Goal: Task Accomplishment & Management: Manage account settings

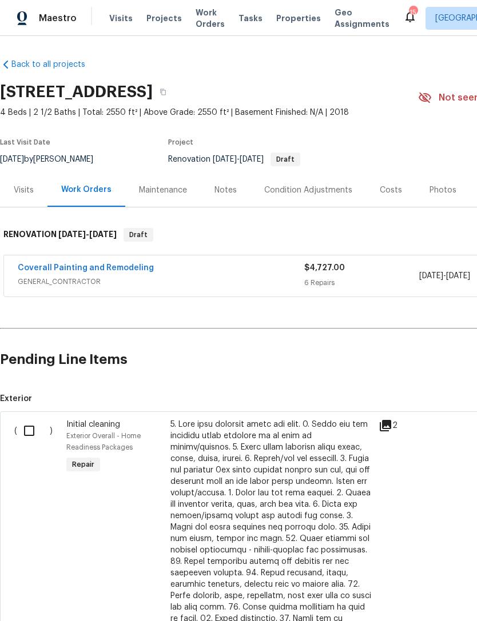
click at [106, 265] on link "Coverall Painting and Remodeling" at bounding box center [86, 268] width 136 height 8
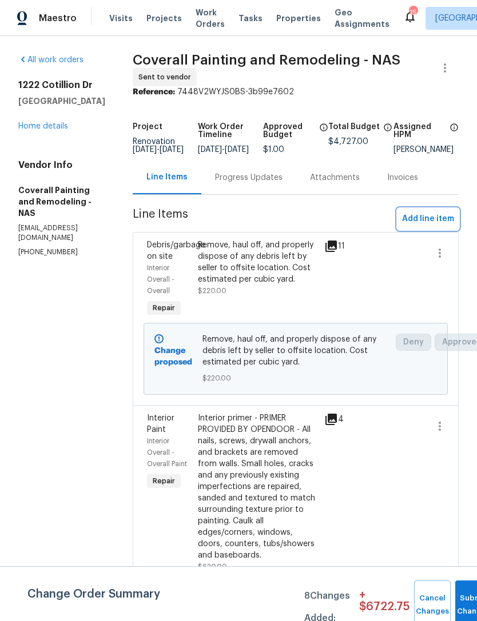
click at [436, 225] on span "Add line item" at bounding box center [428, 219] width 52 height 14
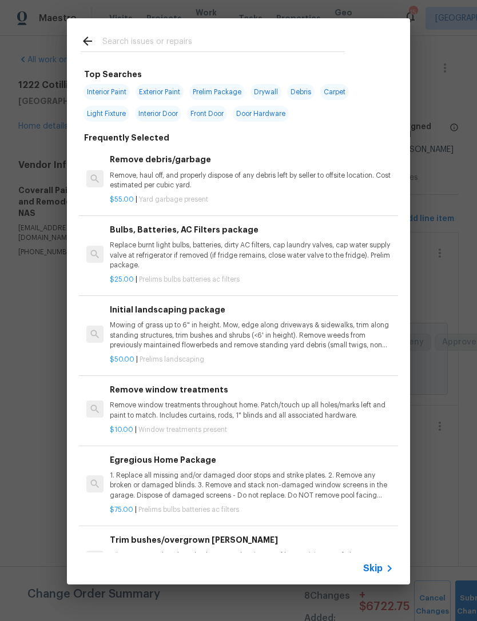
click at [165, 88] on span "Exterior Paint" at bounding box center [159, 92] width 48 height 16
type input "Exterior Paint"
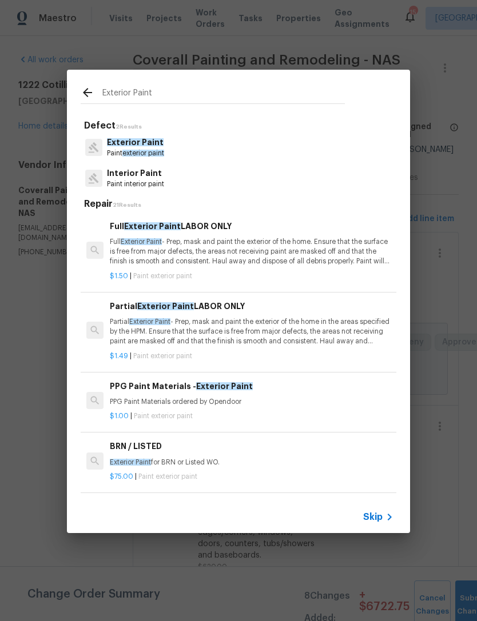
click at [288, 246] on p "Full Exterior Paint - Prep, mask and paint the exterior of the home. Ensure tha…" at bounding box center [252, 251] width 284 height 29
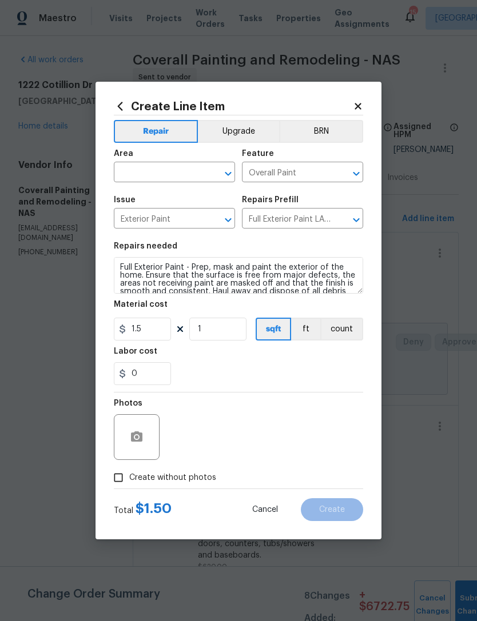
click at [192, 168] on input "text" at bounding box center [158, 174] width 89 height 18
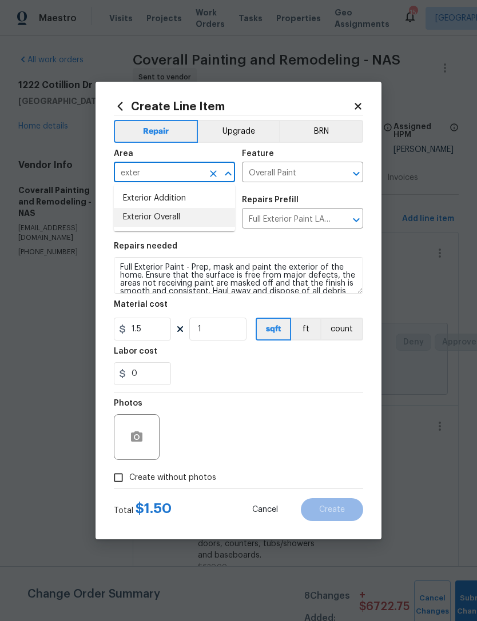
click at [169, 221] on li "Exterior Overall" at bounding box center [174, 217] width 121 height 19
type input "Exterior Overall"
click at [161, 334] on input "1.5" at bounding box center [142, 329] width 57 height 23
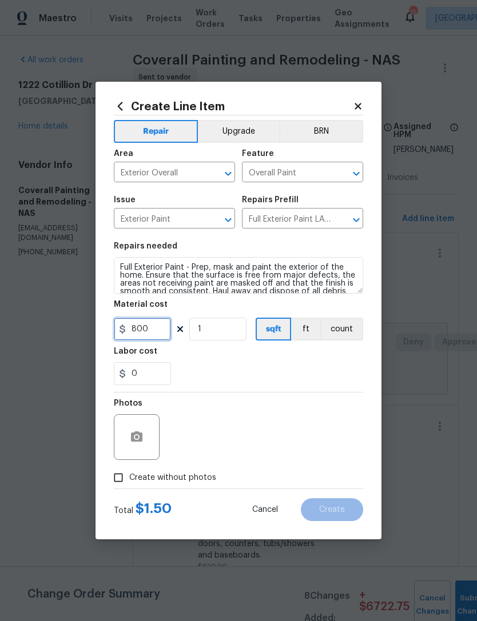
type input "800"
click at [245, 376] on div "0" at bounding box center [238, 373] width 249 height 23
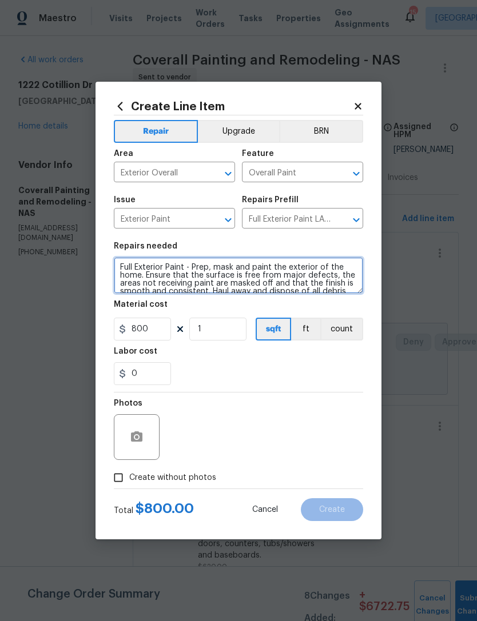
click at [117, 262] on textarea "Full Exterior Paint - Prep, mask and paint the exterior of the home. Ensure tha…" at bounding box center [238, 275] width 249 height 37
type textarea "PAINT ALL SHUTTERS AND WOOD SIDING ON FRONT OF HOUSE Full Exterior Paint - Prep…"
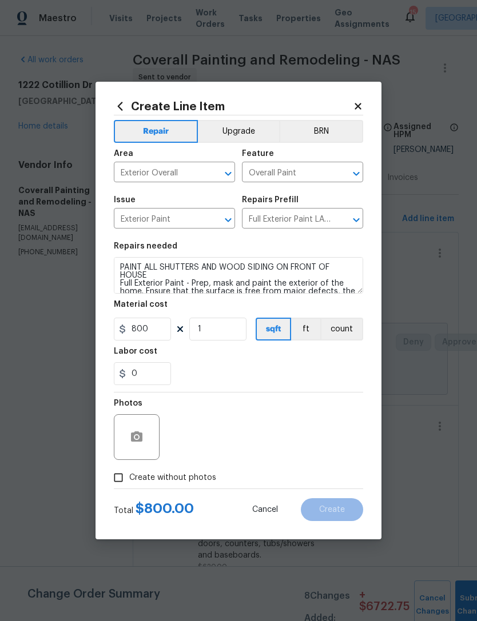
click at [230, 384] on div "0" at bounding box center [238, 373] width 249 height 23
click at [139, 436] on icon "button" at bounding box center [136, 437] width 11 height 10
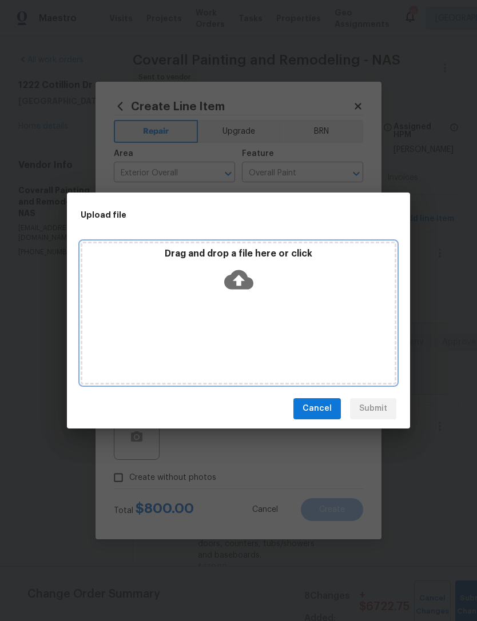
click at [245, 278] on icon at bounding box center [238, 279] width 29 height 19
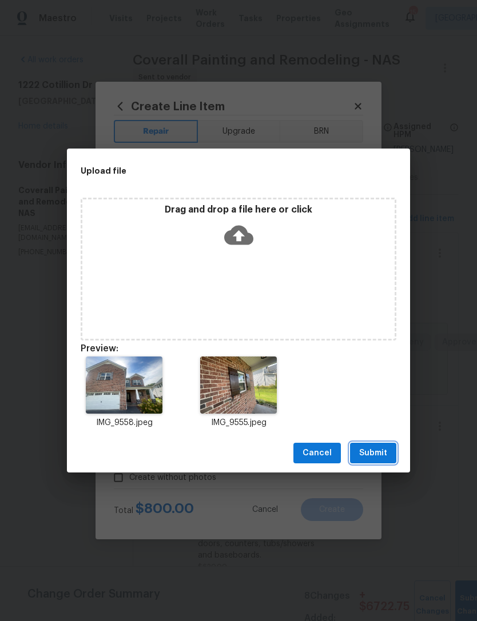
click at [374, 453] on span "Submit" at bounding box center [373, 453] width 28 height 14
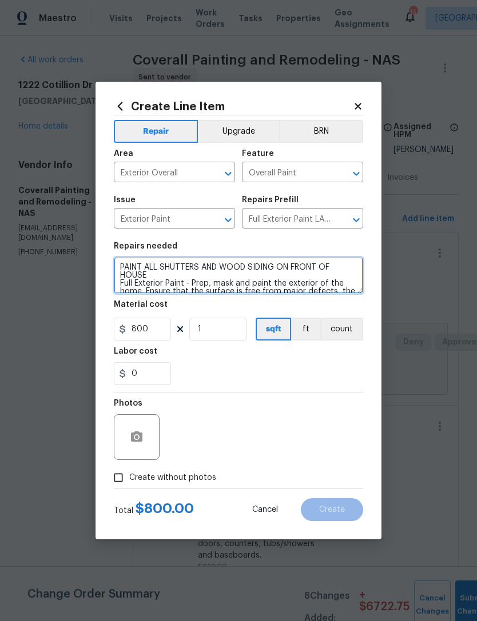
click at [121, 266] on textarea "PAINT ALL SHUTTERS AND WOOD SIDING ON FRONT OF HOUSE Full Exterior Paint - Prep…" at bounding box center [238, 275] width 249 height 37
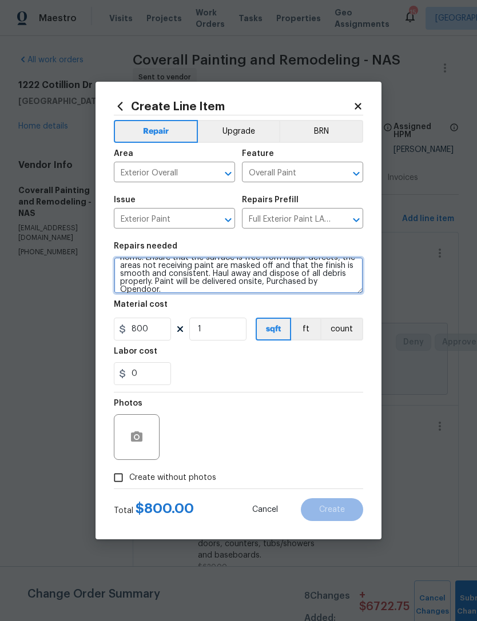
scroll to position [40, 0]
click at [287, 288] on textarea "PAINT ALL SHUTTERS AND WOOD SIDING ON FRONT OF HOUSE Full Exterior Paint - Prep…" at bounding box center [238, 275] width 249 height 37
click at [286, 287] on textarea "PAINT ALL SHUTTERS AND WOOD SIDING ON FRONT OF HOUSE Full Exterior Paint - Prep…" at bounding box center [238, 275] width 249 height 37
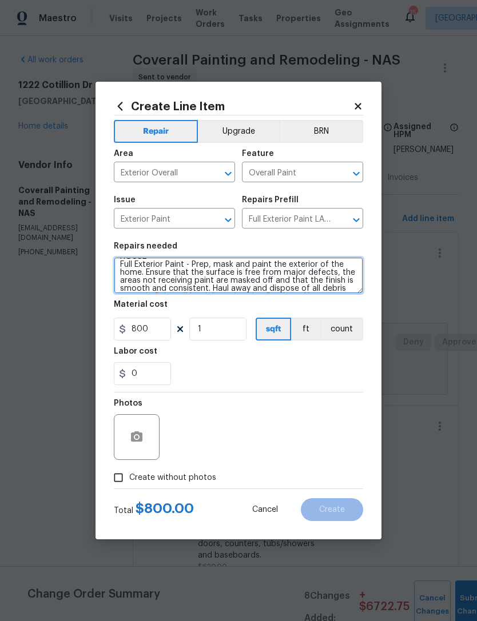
scroll to position [0, 0]
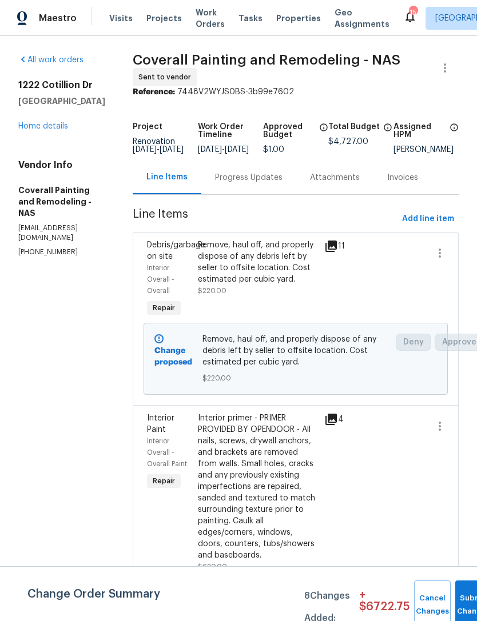
click at [50, 130] on link "Home details" at bounding box center [43, 126] width 50 height 8
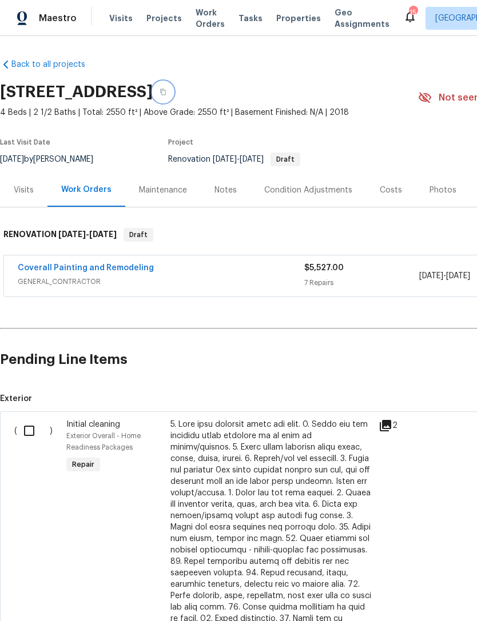
click at [166, 91] on icon "button" at bounding box center [162, 92] width 7 height 7
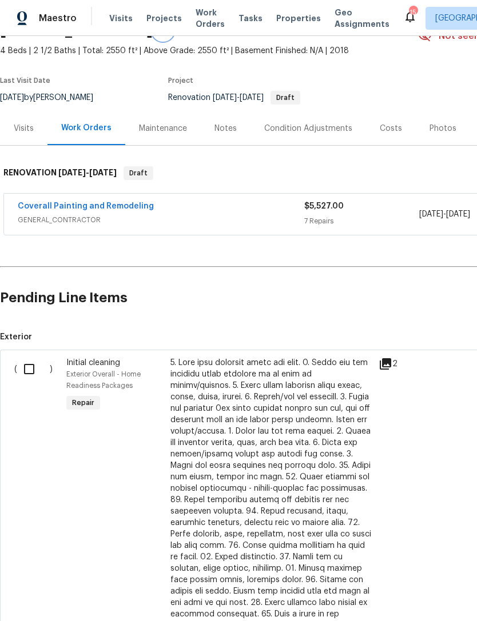
scroll to position [62, 0]
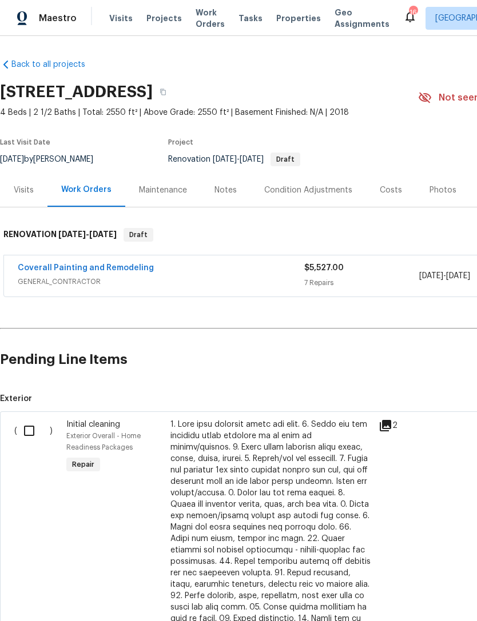
click at [113, 264] on link "Coverall Painting and Remodeling" at bounding box center [86, 268] width 136 height 8
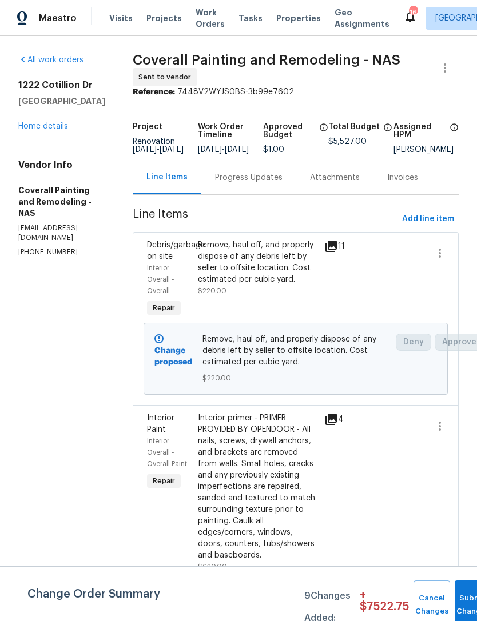
click at [50, 127] on link "Home details" at bounding box center [43, 126] width 50 height 8
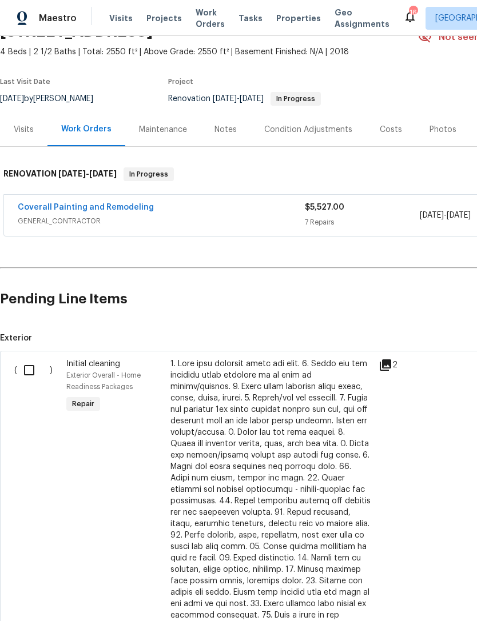
scroll to position [60, 2]
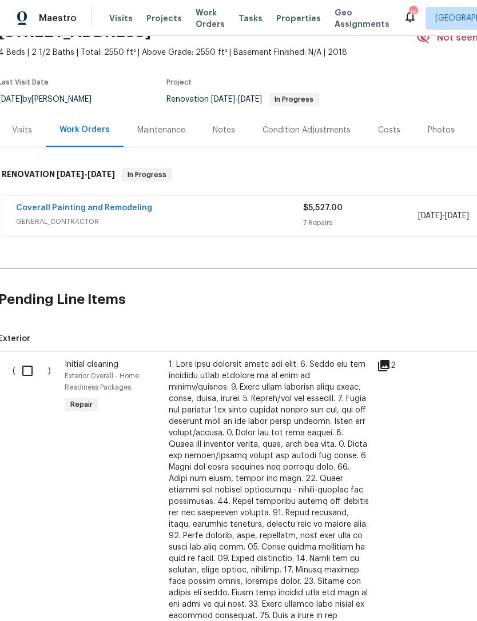
click at [28, 375] on input "checkbox" at bounding box center [31, 371] width 33 height 24
checkbox input "true"
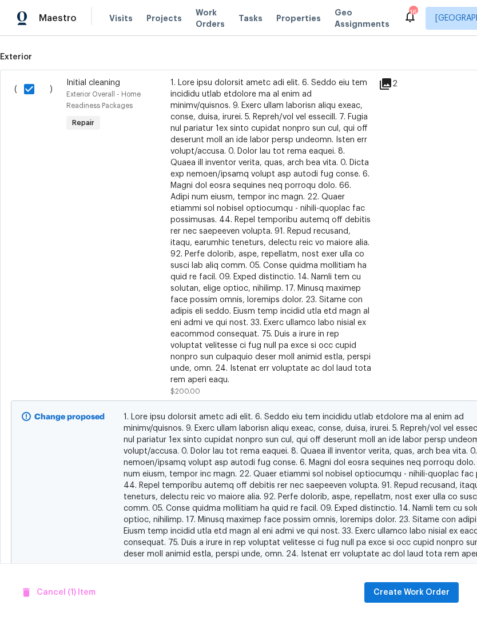
scroll to position [342, 0]
click at [433, 594] on span "Create Work Order" at bounding box center [411, 593] width 76 height 14
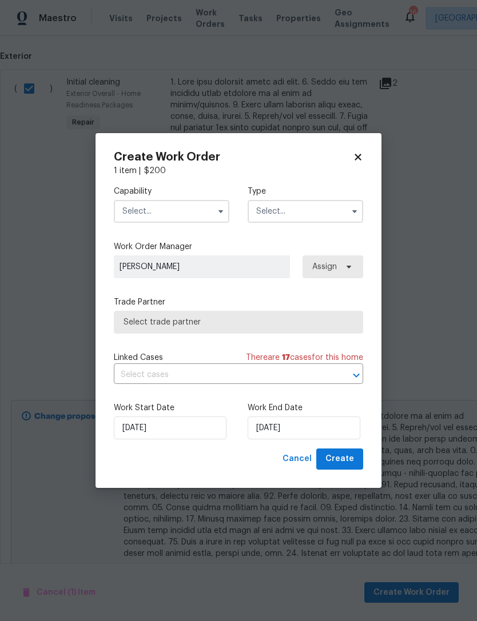
click at [192, 208] on input "text" at bounding box center [171, 211] width 115 height 23
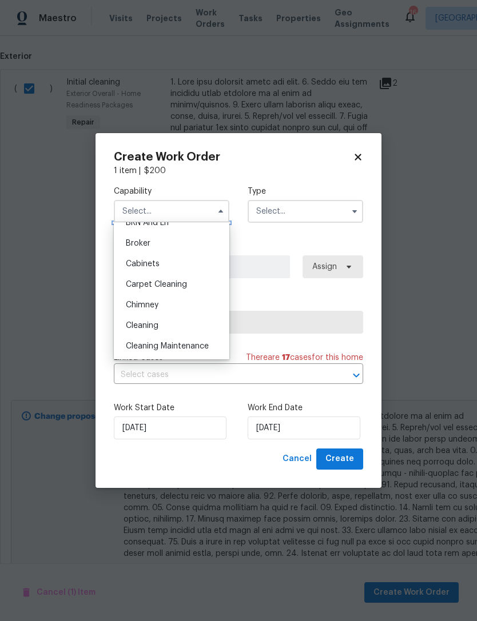
scroll to position [85, 0]
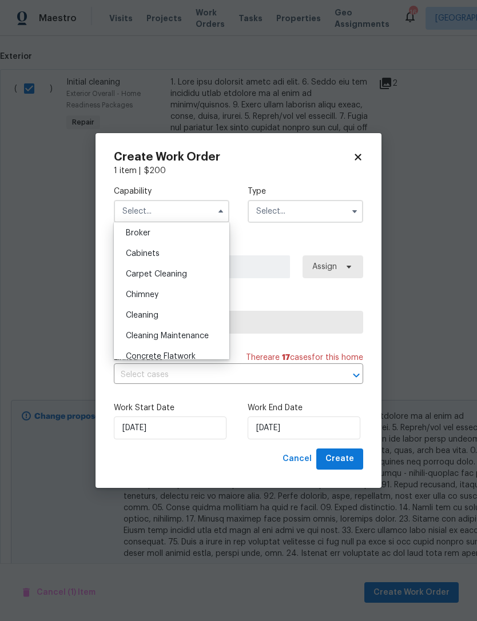
click at [162, 316] on div "Cleaning" at bounding box center [172, 315] width 110 height 21
type input "Cleaning"
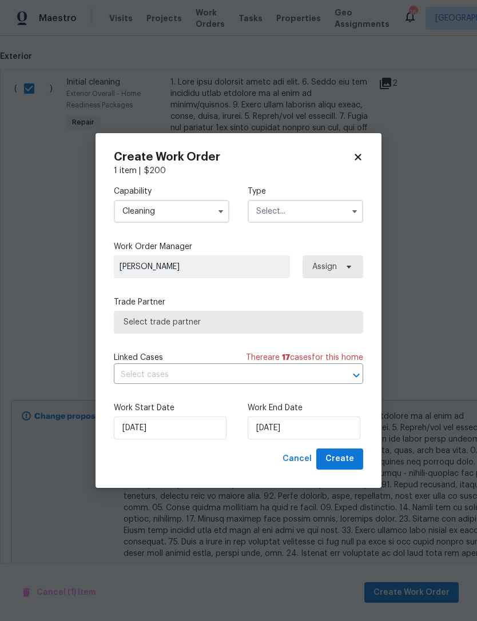
click at [309, 206] on input "text" at bounding box center [305, 211] width 115 height 23
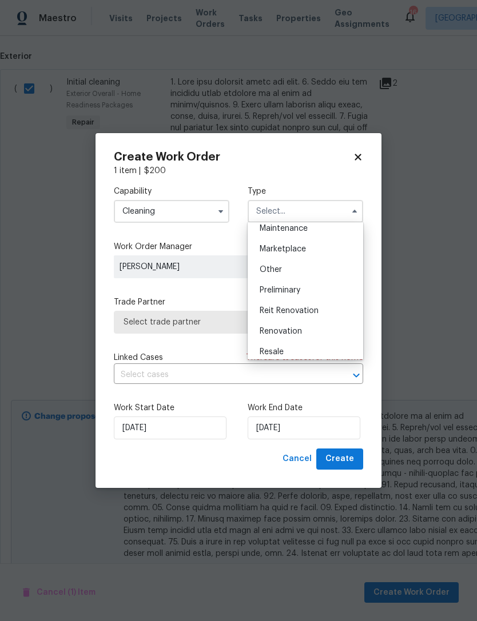
scroll to position [196, 0]
click at [301, 329] on span "Renovation" at bounding box center [281, 328] width 42 height 8
type input "Renovation"
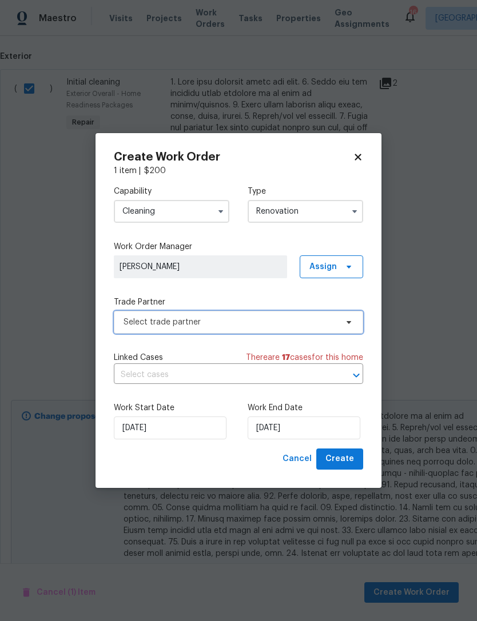
click at [280, 326] on span "Select trade partner" at bounding box center [229, 322] width 213 height 11
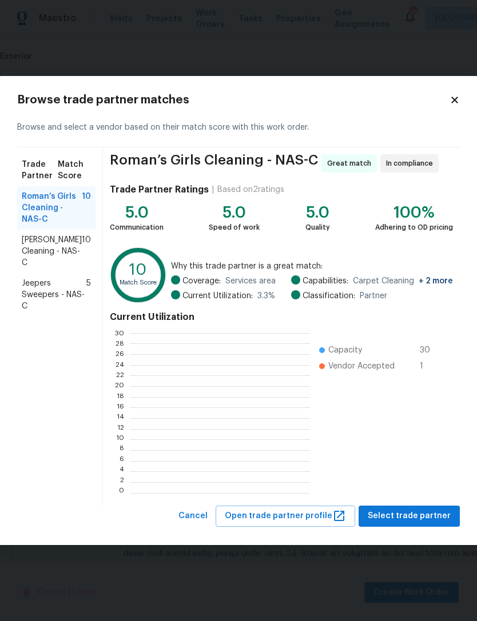
scroll to position [1, 1]
click at [47, 249] on span "Soledad Cleaning - NAS-C" at bounding box center [52, 251] width 60 height 34
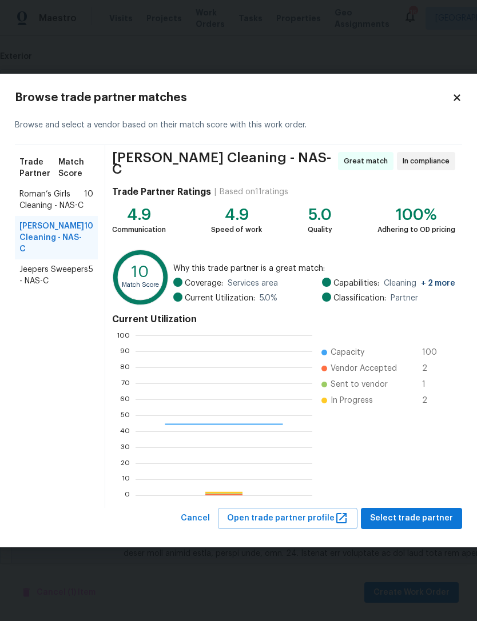
scroll to position [160, 177]
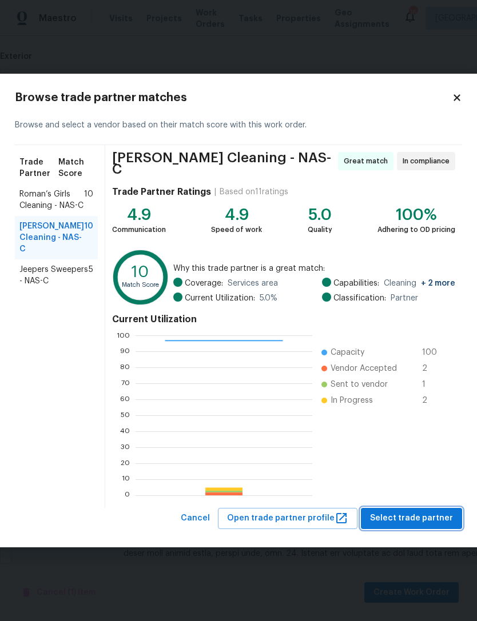
click at [428, 518] on span "Select trade partner" at bounding box center [411, 519] width 83 height 14
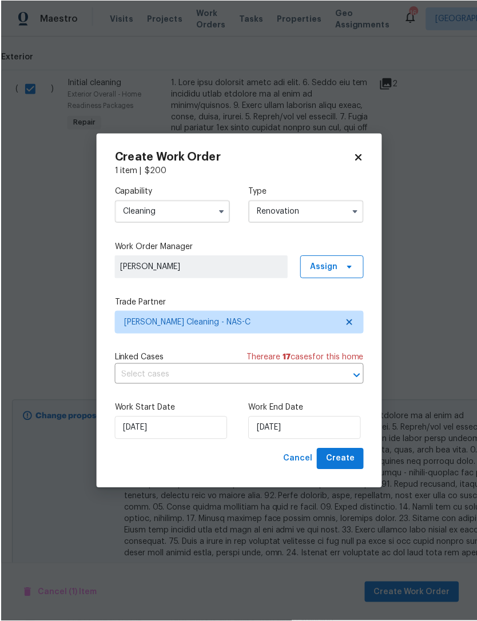
scroll to position [1, 0]
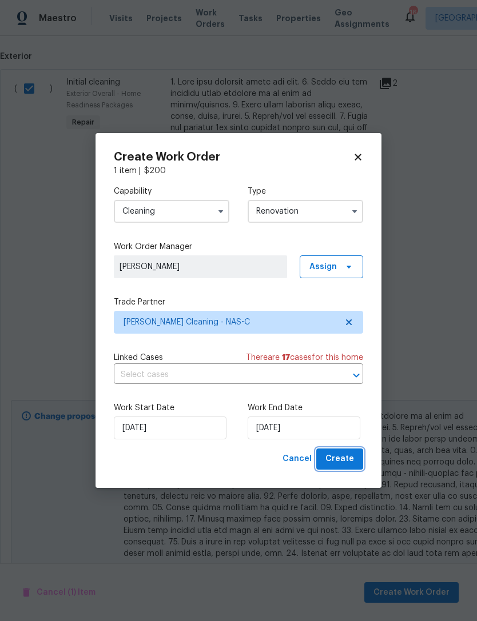
click at [347, 462] on span "Create" at bounding box center [339, 459] width 29 height 14
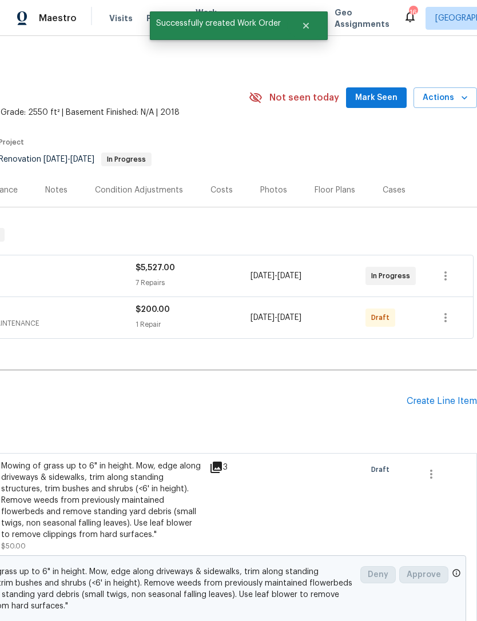
scroll to position [0, 169]
click at [448, 319] on icon "button" at bounding box center [445, 318] width 14 height 14
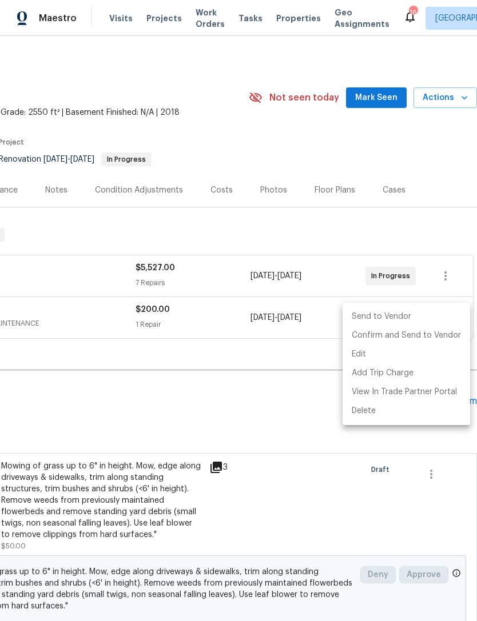
click at [286, 378] on div at bounding box center [238, 310] width 477 height 621
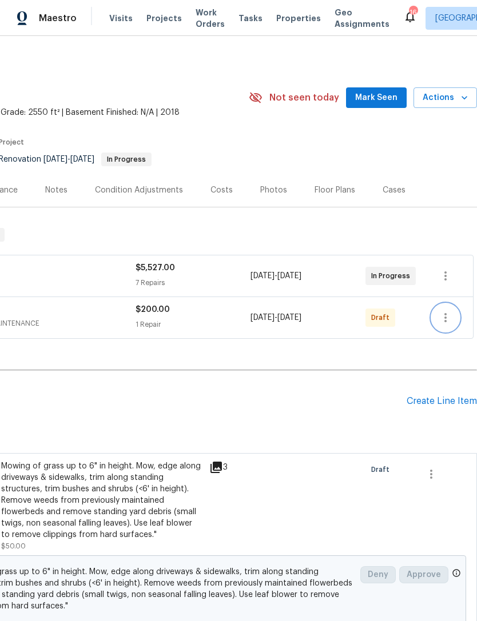
click at [446, 313] on icon "button" at bounding box center [445, 317] width 2 height 9
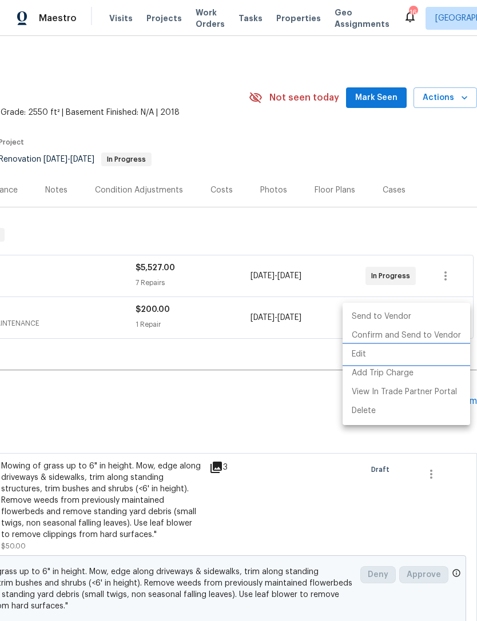
click at [367, 354] on li "Edit" at bounding box center [405, 354] width 127 height 19
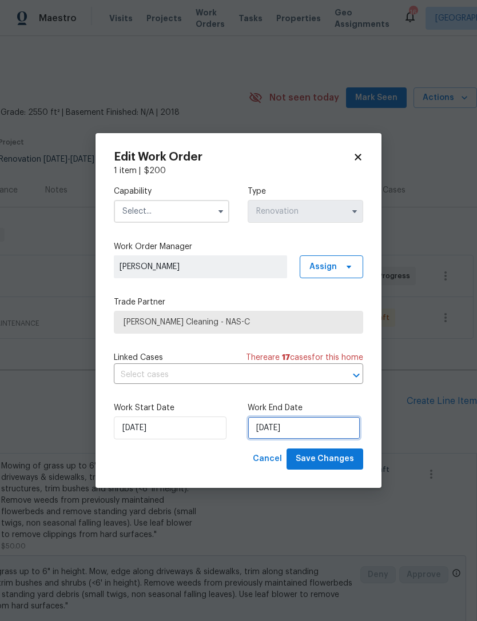
click at [326, 432] on input "[DATE]" at bounding box center [304, 428] width 113 height 23
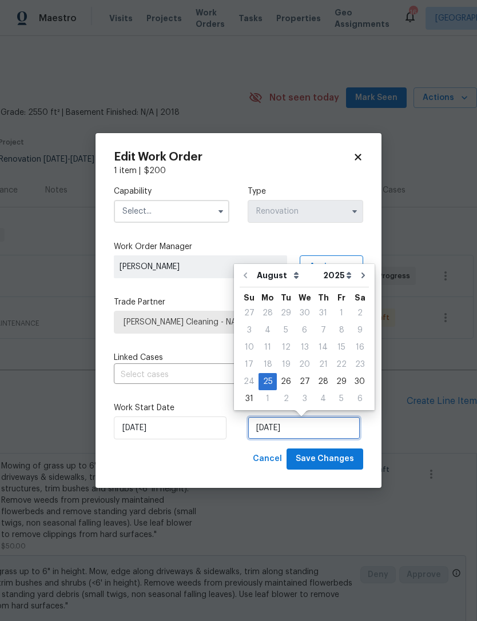
scroll to position [22, 0]
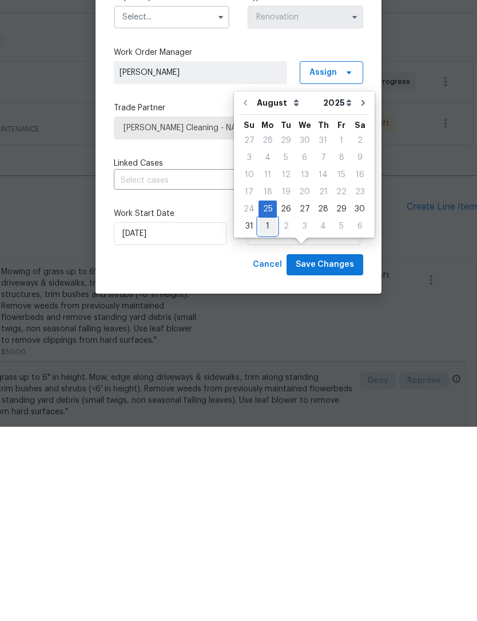
click at [270, 413] on div "1" at bounding box center [267, 421] width 18 height 16
type input "[DATE]"
select select "8"
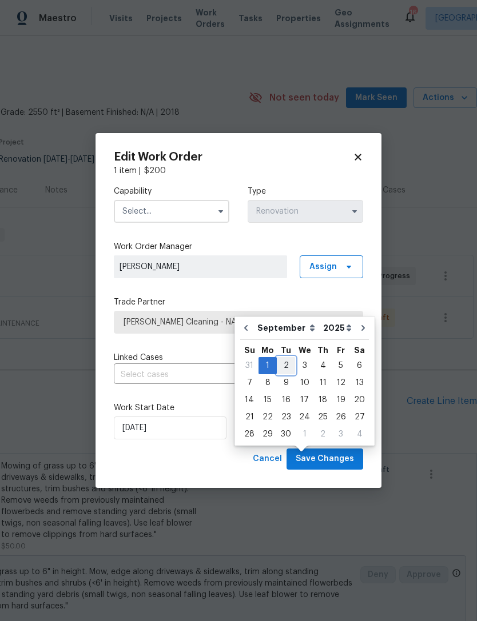
click at [284, 358] on div "2" at bounding box center [286, 366] width 18 height 16
type input "[DATE]"
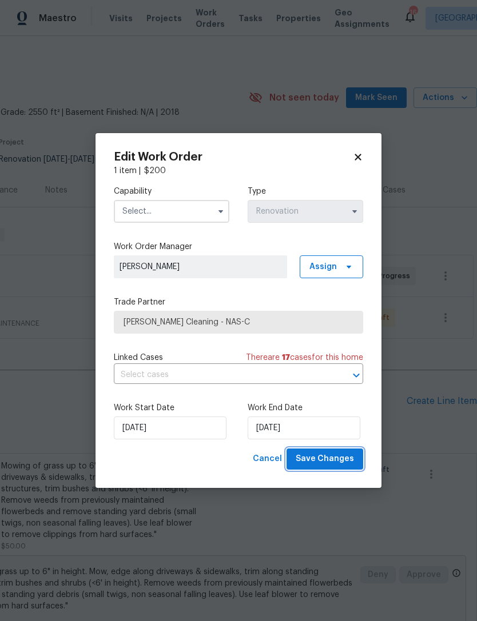
click at [349, 465] on span "Save Changes" at bounding box center [325, 459] width 58 height 14
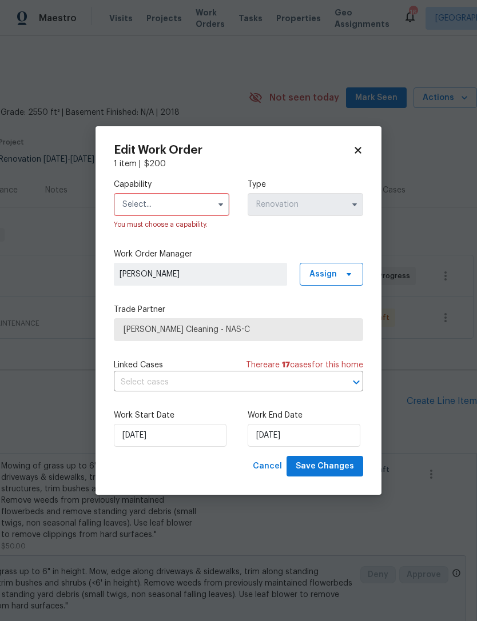
click at [192, 201] on input "text" at bounding box center [171, 204] width 115 height 23
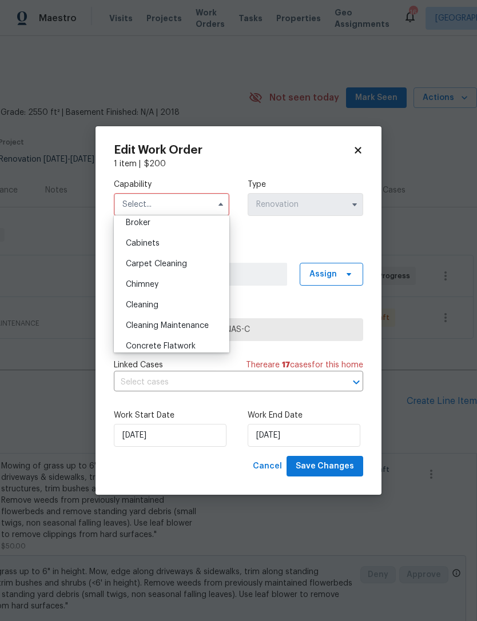
scroll to position [89, 0]
click at [164, 303] on div "Cleaning" at bounding box center [172, 304] width 110 height 21
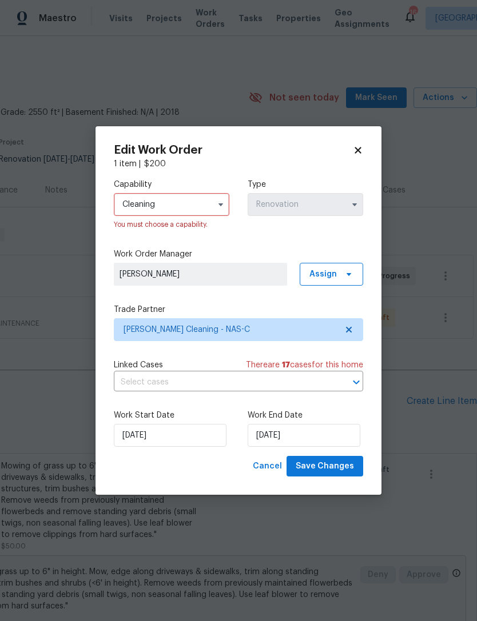
type input "Cleaning"
click at [344, 477] on button "Save Changes" at bounding box center [324, 466] width 77 height 21
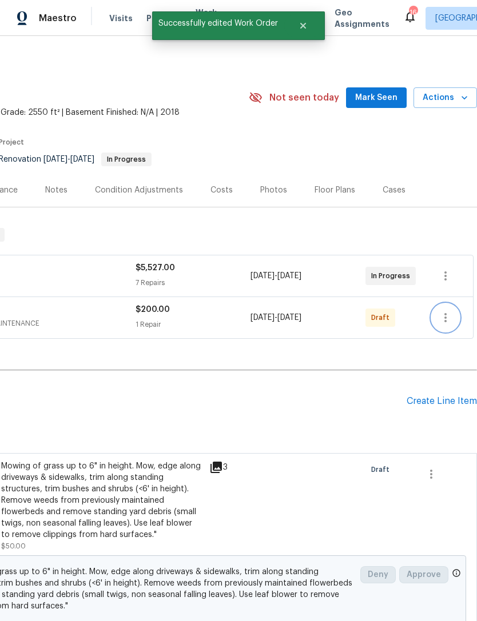
click at [441, 304] on button "button" at bounding box center [445, 317] width 27 height 27
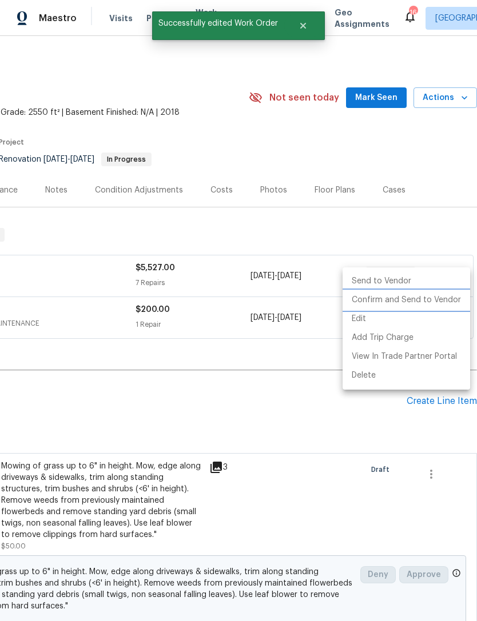
click at [452, 301] on li "Confirm and Send to Vendor" at bounding box center [405, 300] width 127 height 19
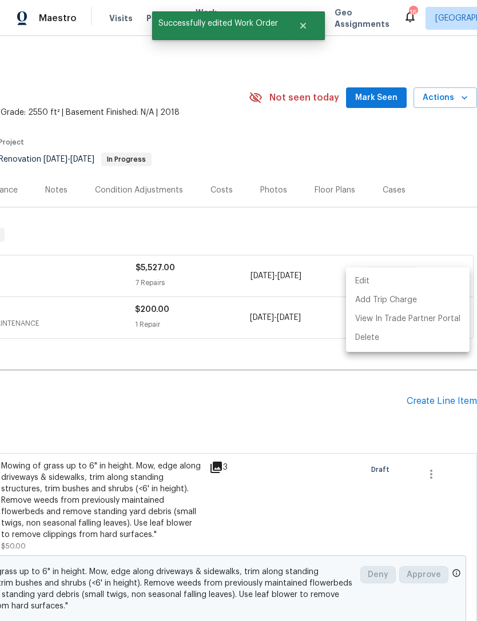
click at [302, 377] on div at bounding box center [238, 310] width 477 height 621
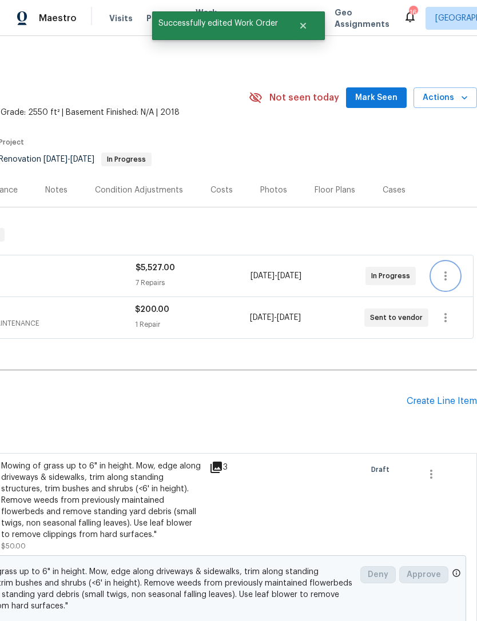
click at [449, 269] on icon "button" at bounding box center [445, 276] width 14 height 14
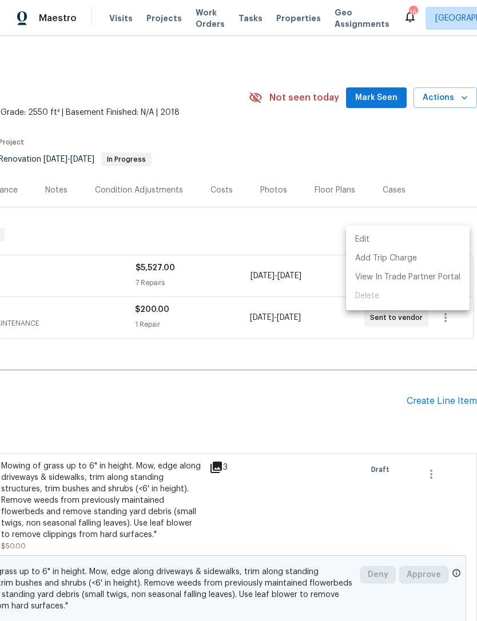
click at [384, 238] on li "Edit" at bounding box center [407, 239] width 123 height 19
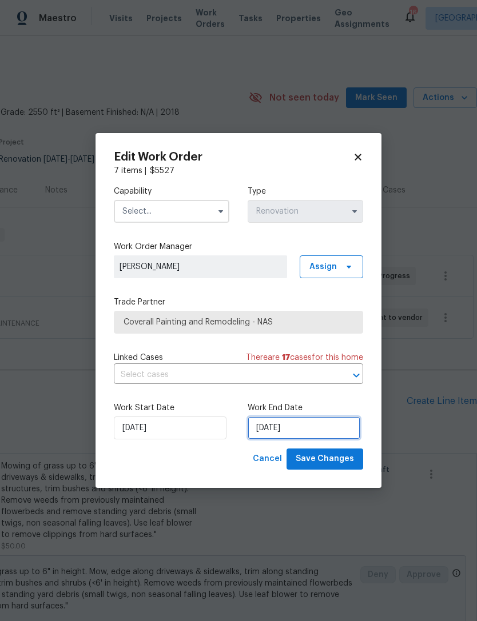
click at [328, 436] on input "[DATE]" at bounding box center [304, 428] width 113 height 23
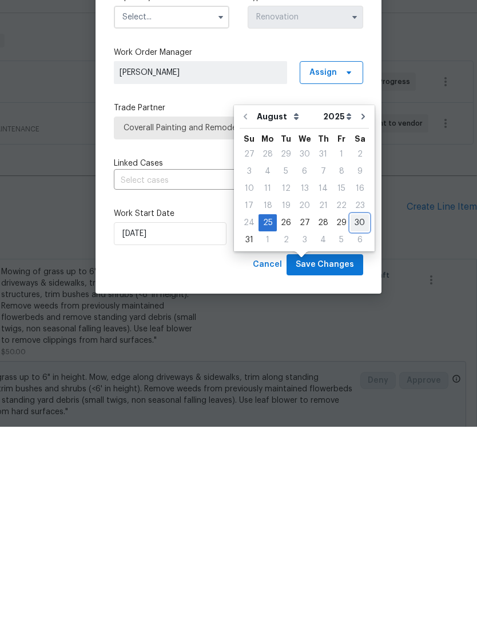
click at [357, 409] on div "30" at bounding box center [359, 417] width 18 height 16
type input "[DATE]"
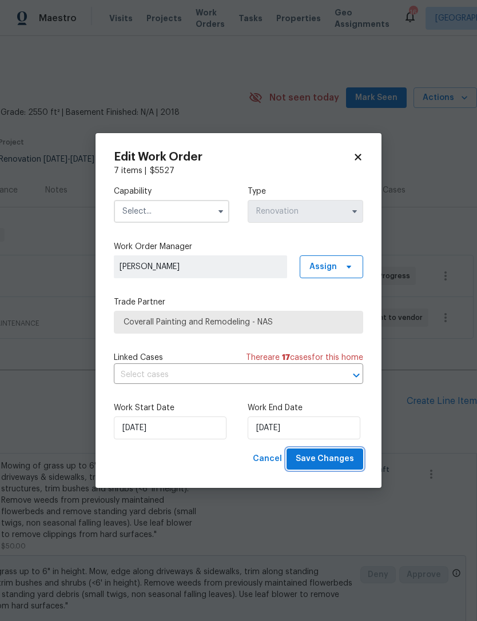
click at [341, 460] on span "Save Changes" at bounding box center [325, 459] width 58 height 14
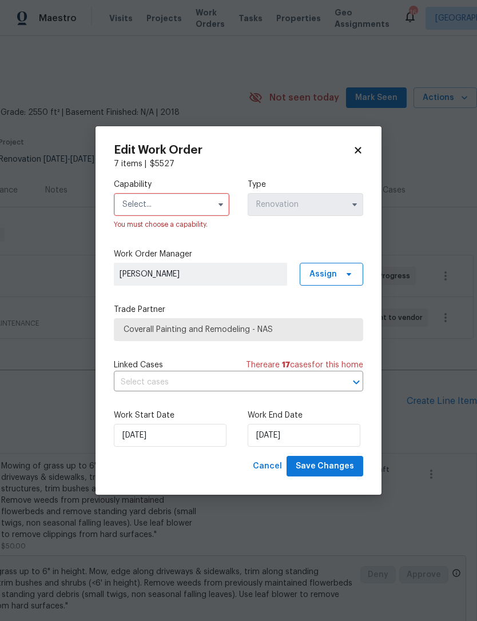
click at [191, 199] on input "text" at bounding box center [171, 204] width 115 height 23
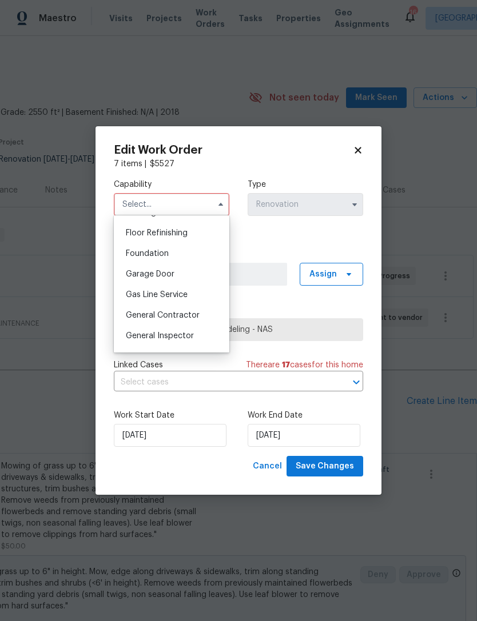
scroll to position [461, 0]
click at [185, 318] on div "General Contractor" at bounding box center [172, 314] width 110 height 21
type input "General Contractor"
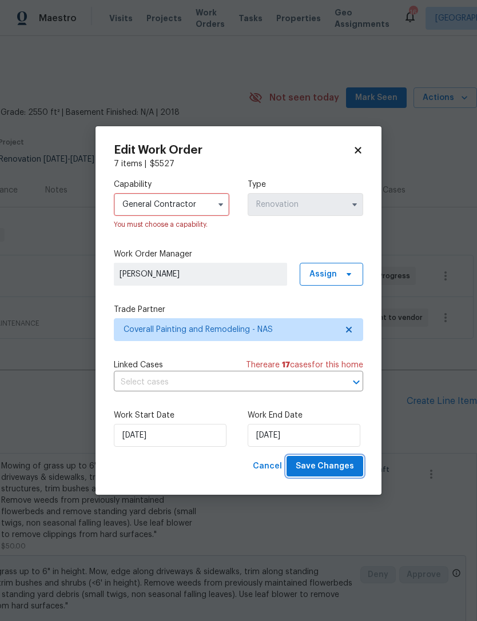
click at [346, 468] on span "Save Changes" at bounding box center [325, 467] width 58 height 14
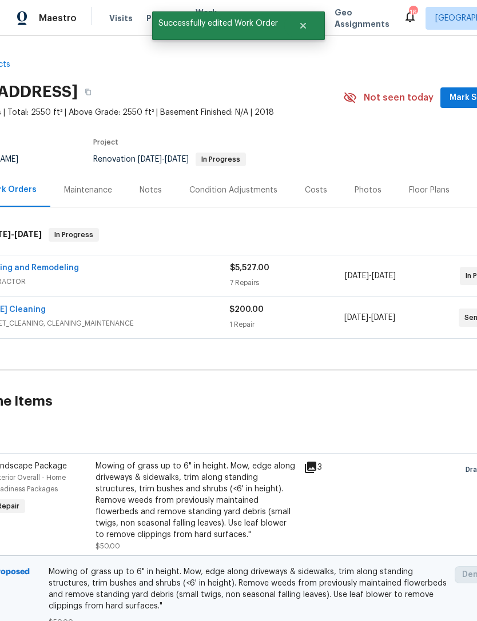
scroll to position [0, 71]
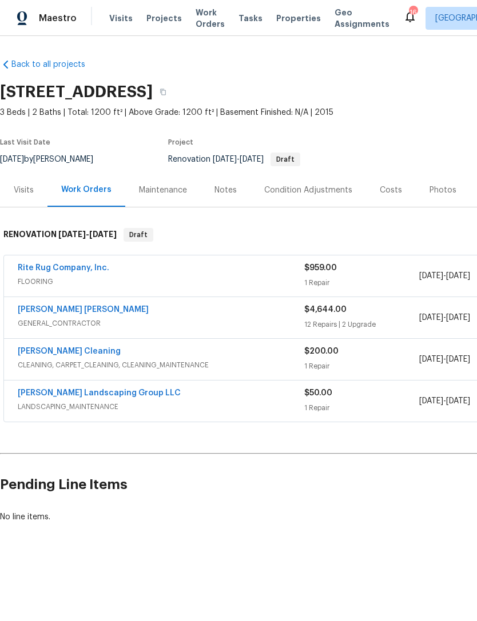
click at [107, 310] on link "Fernando Ruiz Hernandez" at bounding box center [83, 310] width 131 height 8
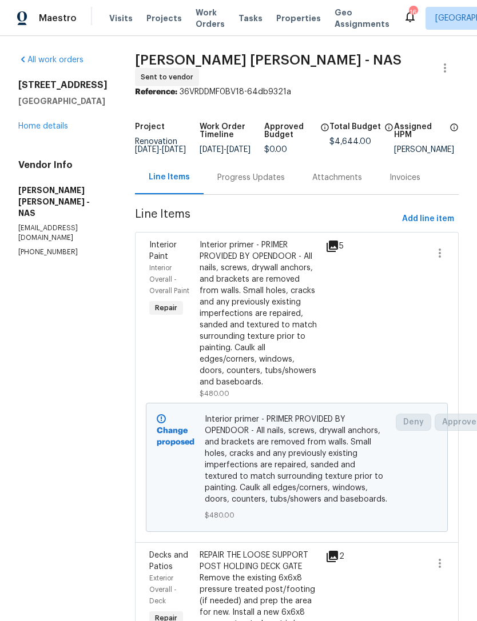
click at [49, 127] on link "Home details" at bounding box center [43, 126] width 50 height 8
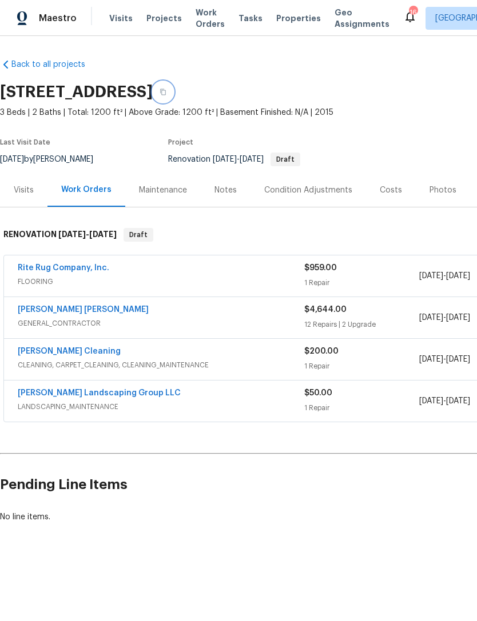
click at [173, 91] on button "button" at bounding box center [163, 92] width 21 height 21
click at [166, 93] on icon "button" at bounding box center [163, 92] width 6 height 6
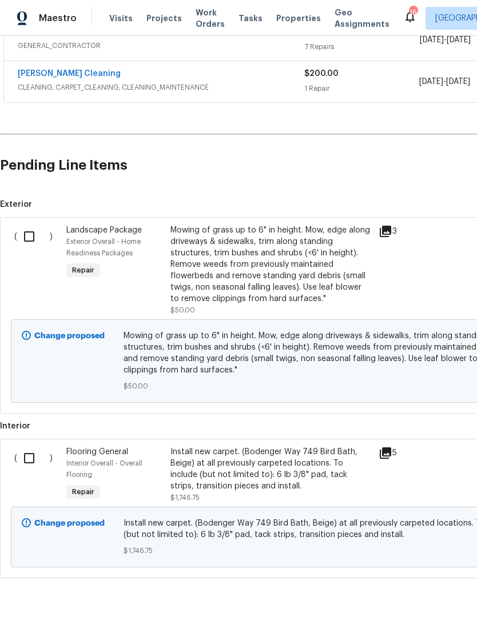
scroll to position [236, 0]
click at [23, 235] on input "checkbox" at bounding box center [33, 237] width 33 height 24
checkbox input "true"
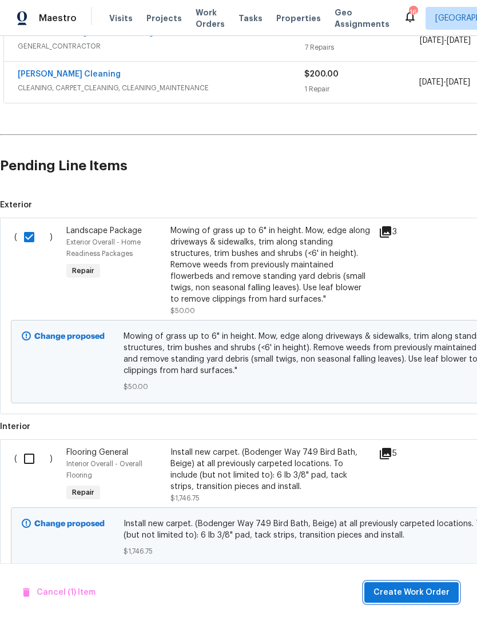
click at [424, 599] on span "Create Work Order" at bounding box center [411, 593] width 76 height 14
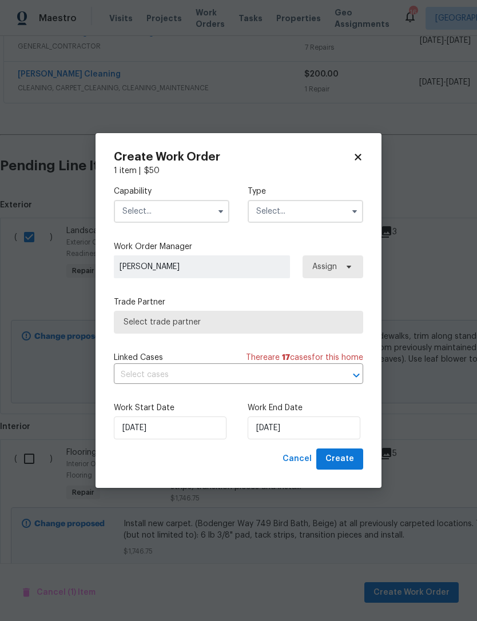
click at [190, 209] on input "text" at bounding box center [171, 211] width 115 height 23
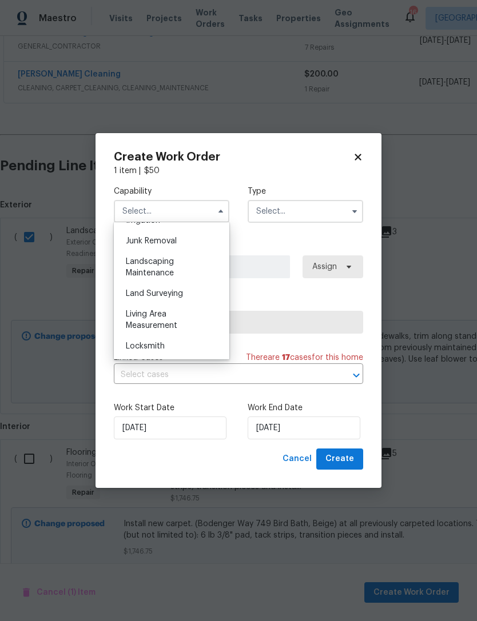
scroll to position [727, 0]
click at [176, 265] on div "Landscaping Maintenance" at bounding box center [172, 267] width 110 height 32
type input "Landscaping Maintenance"
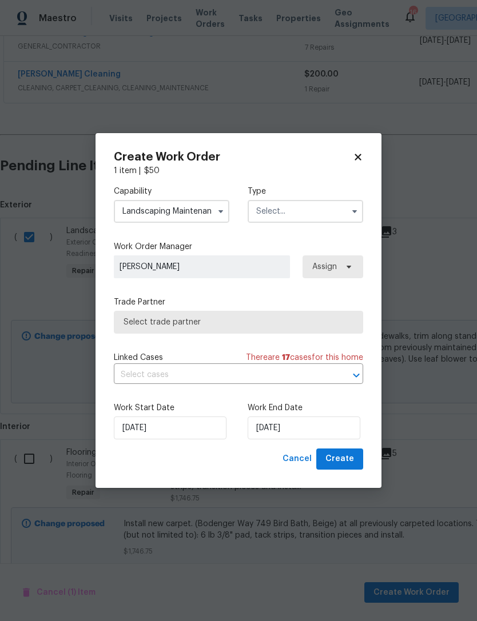
click at [326, 200] on input "text" at bounding box center [305, 211] width 115 height 23
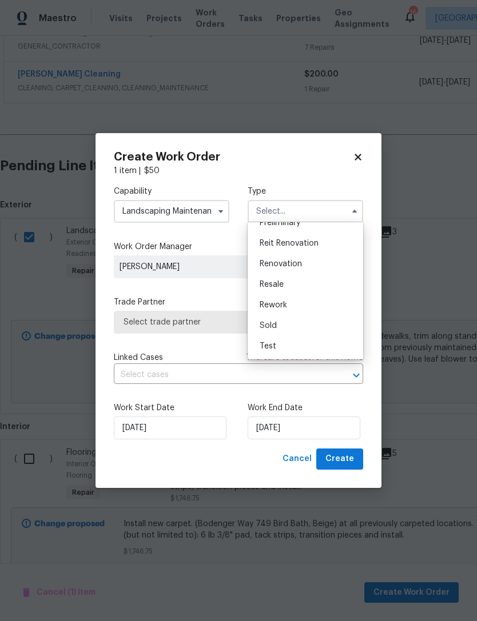
scroll to position [260, 0]
click at [293, 260] on span "Renovation" at bounding box center [281, 264] width 42 height 8
type input "Renovation"
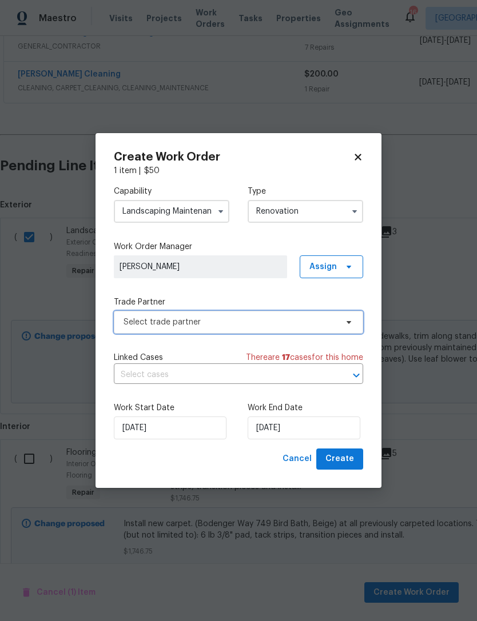
click at [293, 328] on span "Select trade partner" at bounding box center [238, 322] width 249 height 23
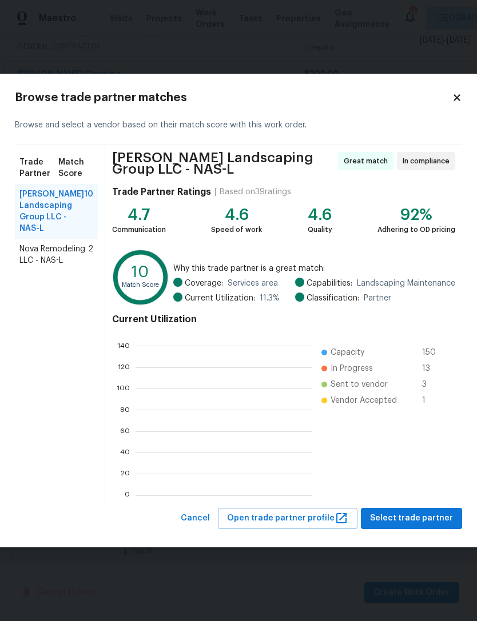
scroll to position [160, 177]
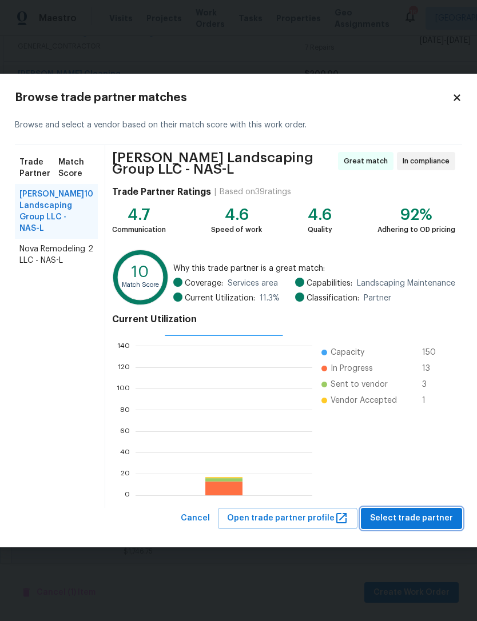
click at [421, 524] on span "Select trade partner" at bounding box center [411, 519] width 83 height 14
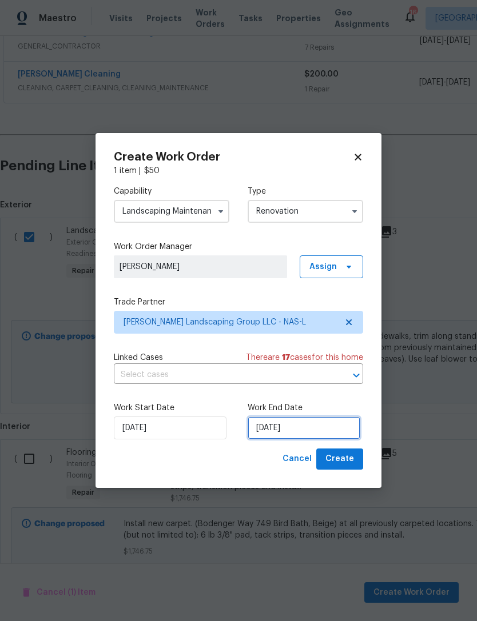
click at [332, 433] on input "[DATE]" at bounding box center [304, 428] width 113 height 23
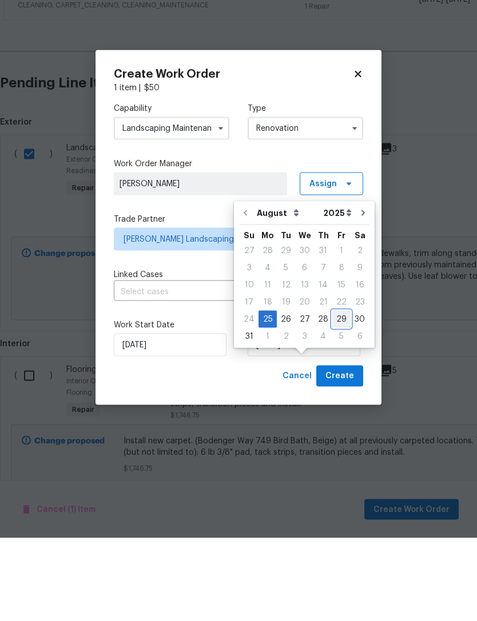
click at [337, 394] on div "29" at bounding box center [341, 402] width 18 height 16
type input "[DATE]"
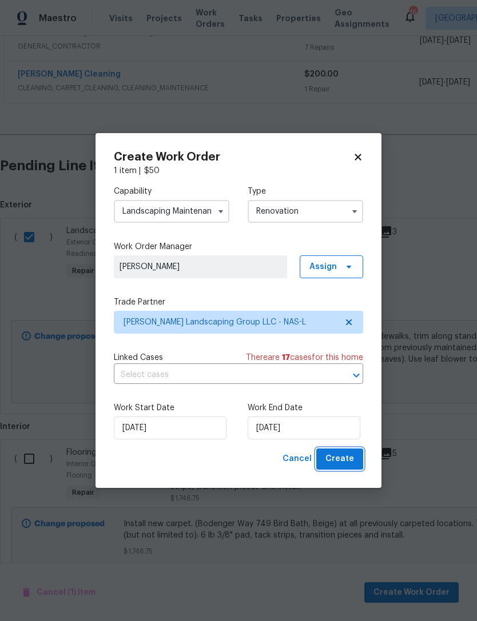
click at [344, 462] on span "Create" at bounding box center [339, 459] width 29 height 14
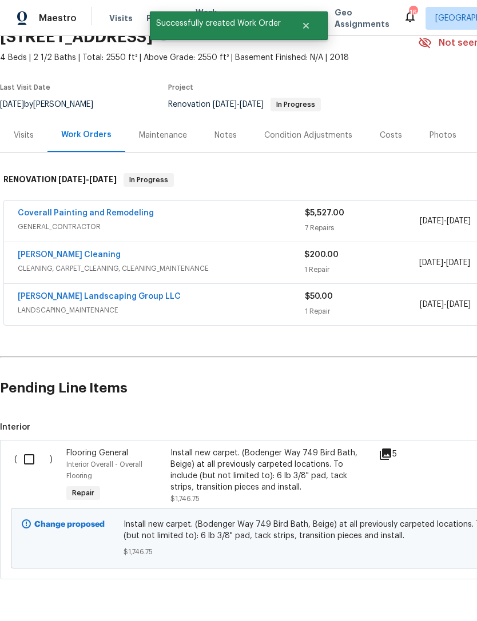
click at [27, 448] on input "checkbox" at bounding box center [33, 460] width 33 height 24
checkbox input "true"
click at [420, 599] on span "Create Work Order" at bounding box center [411, 593] width 76 height 14
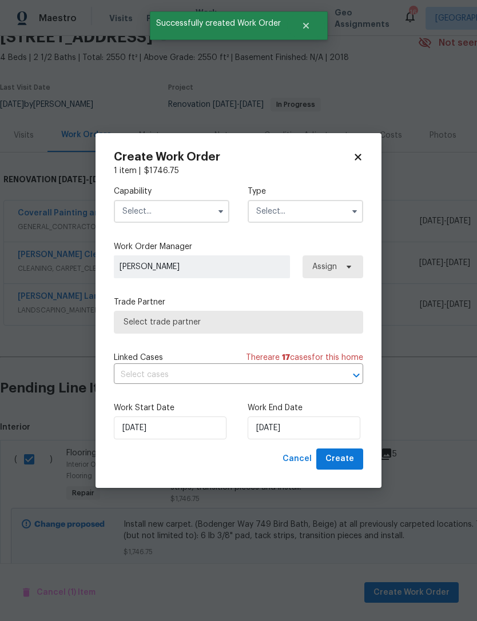
click at [192, 209] on input "text" at bounding box center [171, 211] width 115 height 23
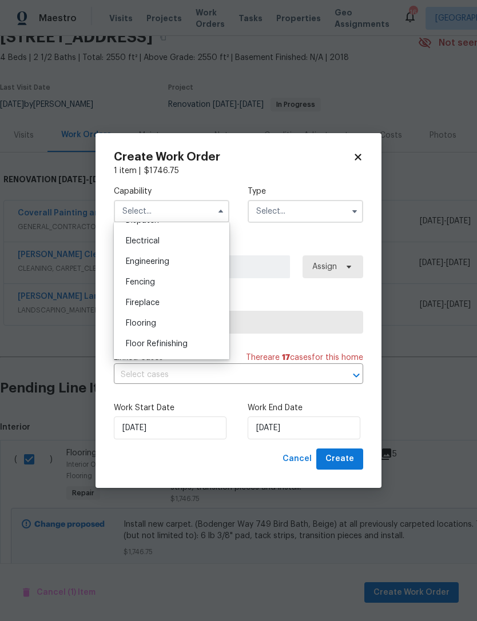
scroll to position [356, 0]
click at [158, 321] on div "Flooring" at bounding box center [172, 323] width 110 height 21
type input "Flooring"
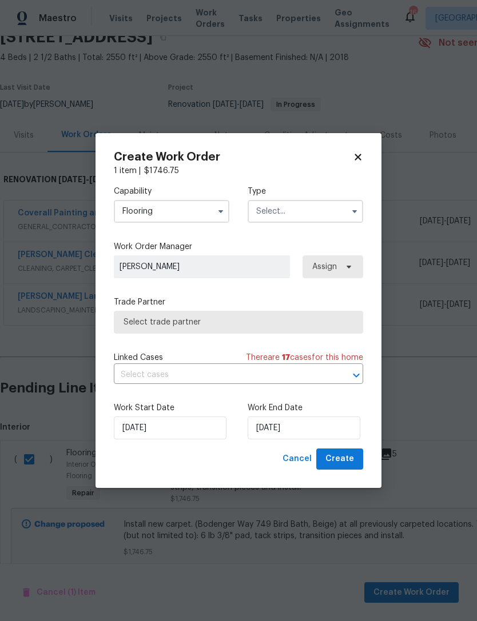
click at [310, 204] on input "text" at bounding box center [305, 211] width 115 height 23
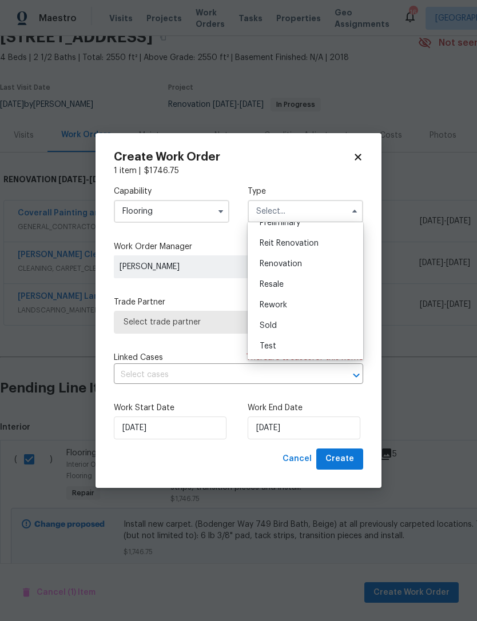
scroll to position [260, 0]
click at [299, 258] on div "Renovation" at bounding box center [305, 264] width 110 height 21
type input "Renovation"
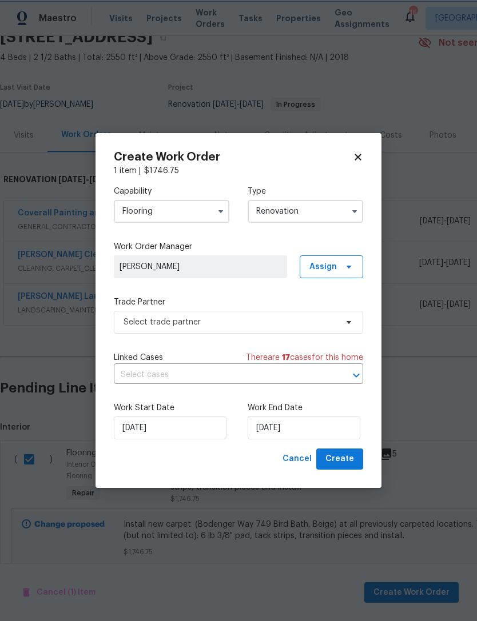
scroll to position [0, 0]
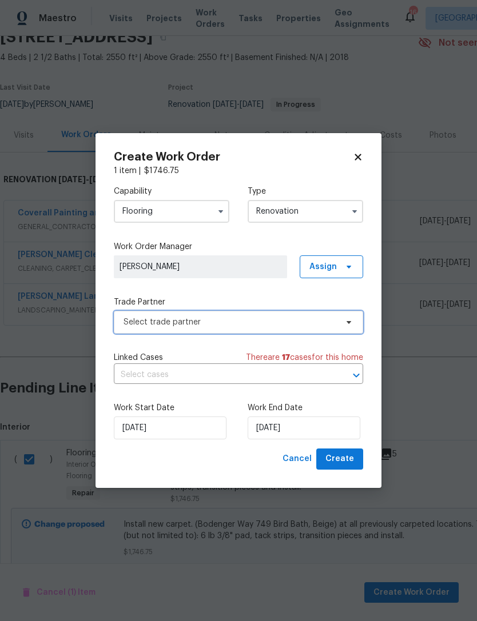
click at [278, 330] on span "Select trade partner" at bounding box center [238, 322] width 249 height 23
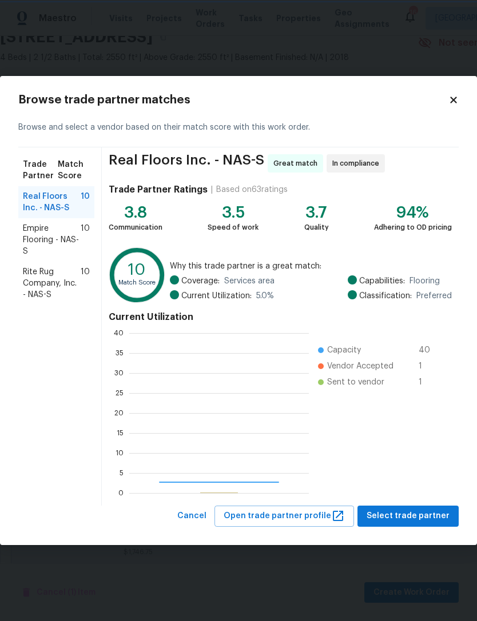
scroll to position [160, 180]
click at [46, 282] on span "Rite Rug Company, Inc. - NAS-S" at bounding box center [52, 283] width 58 height 34
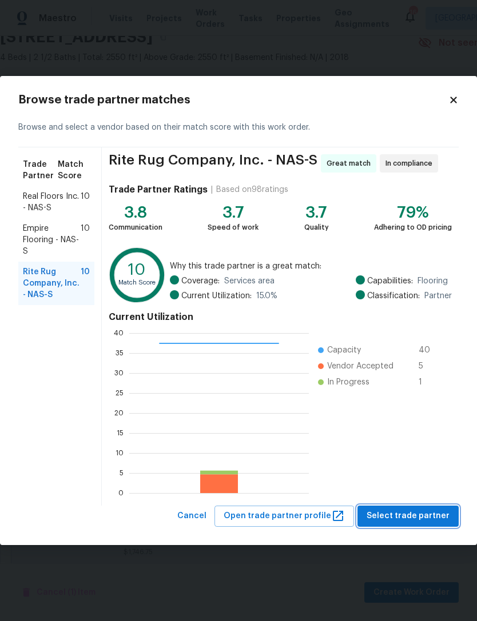
click at [420, 516] on span "Select trade partner" at bounding box center [407, 516] width 83 height 14
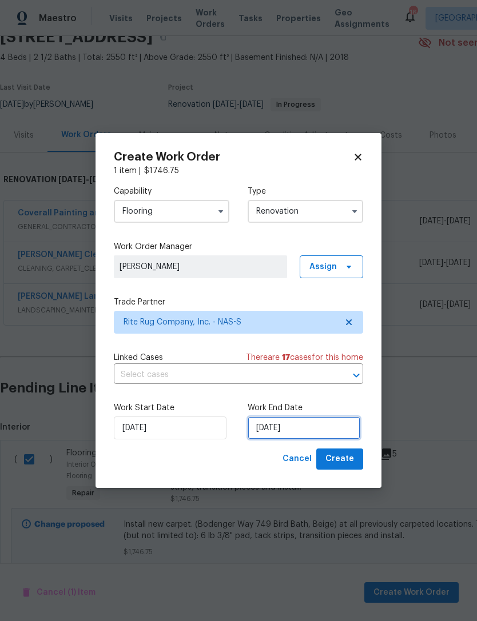
click at [330, 432] on input "[DATE]" at bounding box center [304, 428] width 113 height 23
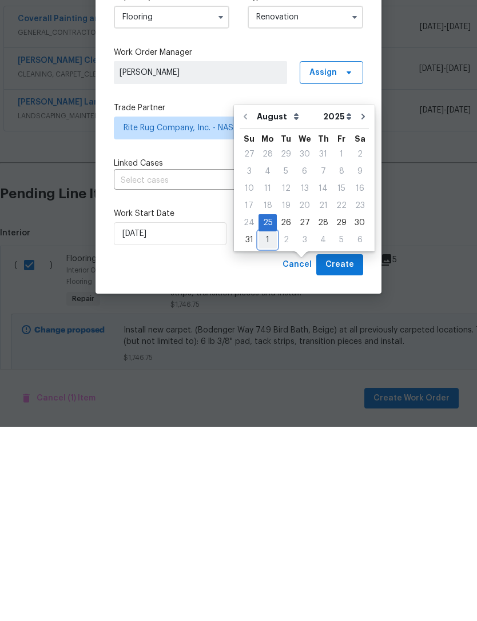
click at [262, 426] on div "1" at bounding box center [267, 434] width 18 height 16
type input "[DATE]"
select select "8"
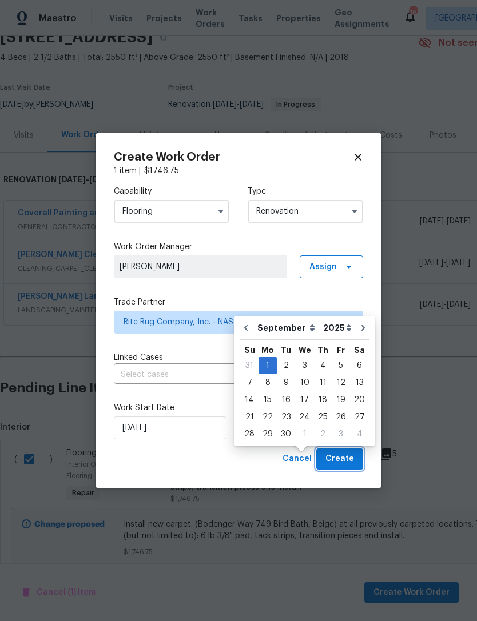
click at [352, 464] on span "Create" at bounding box center [339, 459] width 29 height 14
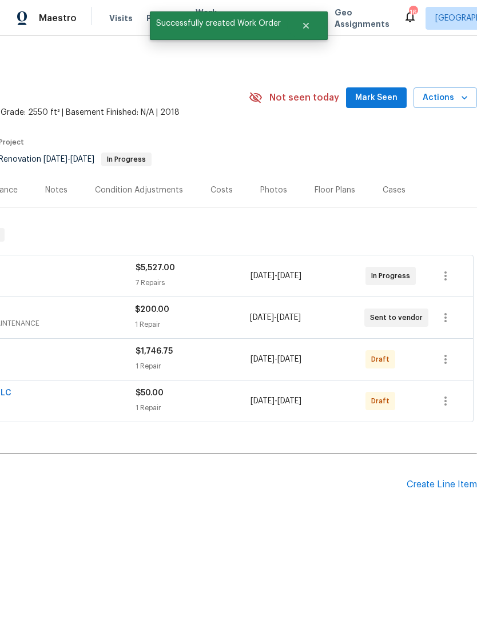
scroll to position [0, 169]
click at [449, 355] on icon "button" at bounding box center [445, 360] width 14 height 14
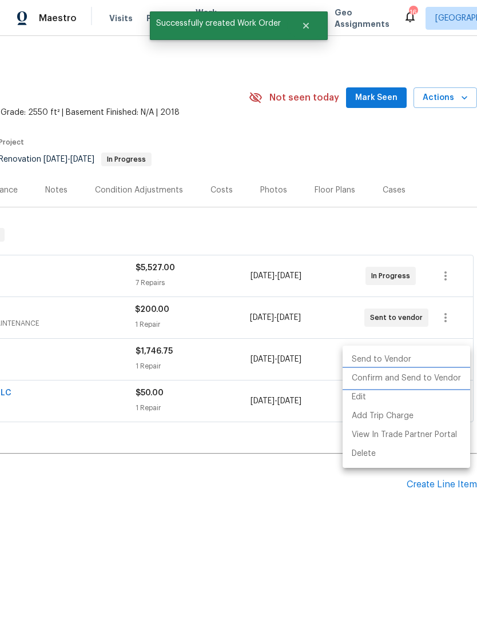
click at [452, 382] on li "Confirm and Send to Vendor" at bounding box center [405, 378] width 127 height 19
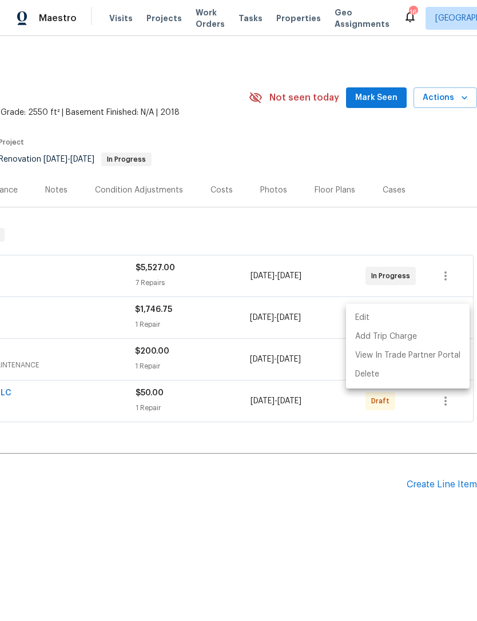
click at [445, 402] on div at bounding box center [238, 310] width 477 height 621
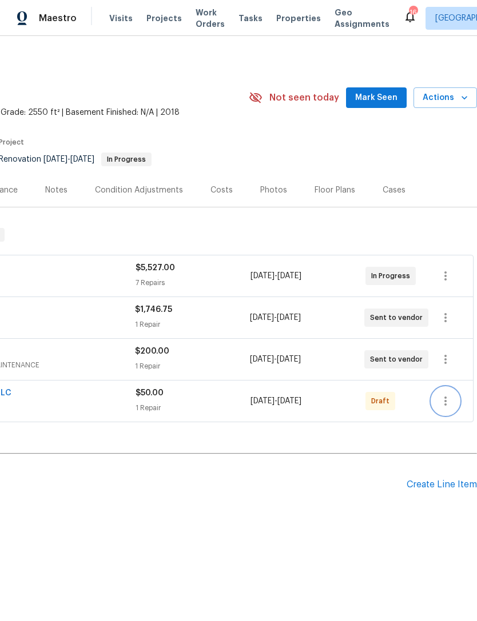
click at [450, 402] on icon "button" at bounding box center [445, 401] width 14 height 14
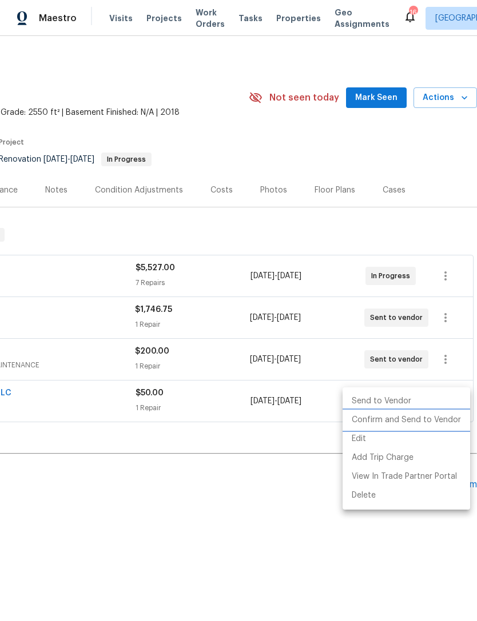
click at [445, 421] on li "Confirm and Send to Vendor" at bounding box center [405, 420] width 127 height 19
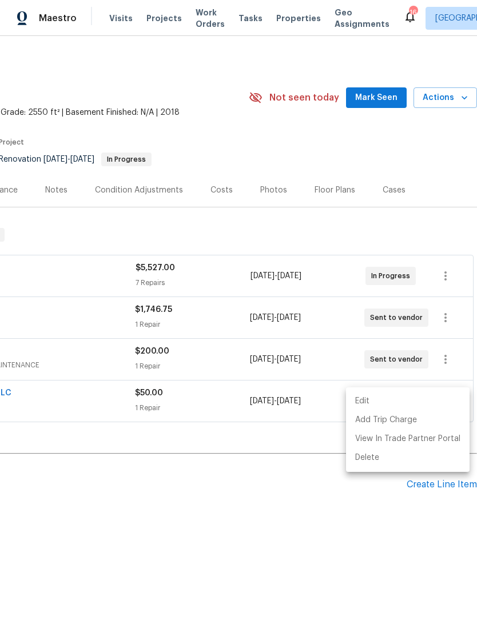
click at [384, 139] on div at bounding box center [238, 310] width 477 height 621
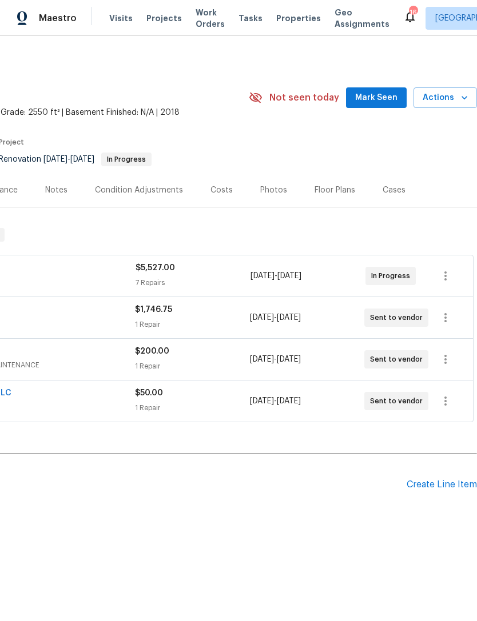
click at [382, 97] on span "Mark Seen" at bounding box center [376, 98] width 42 height 14
